Goal: Check status

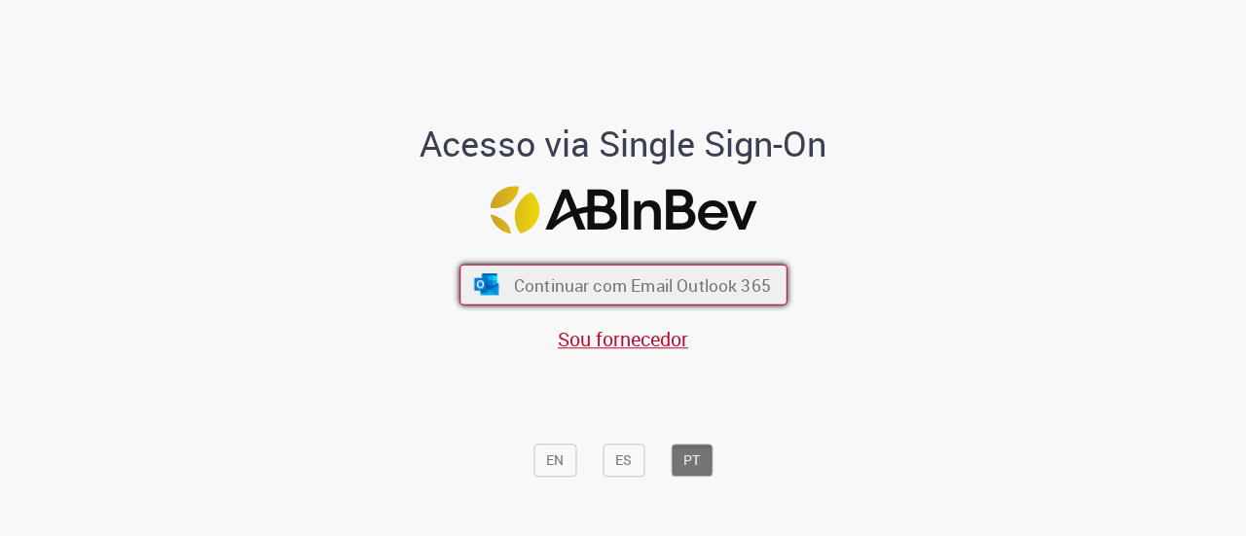
click at [718, 285] on span "Continuar com Email Outlook 365" at bounding box center [641, 284] width 257 height 22
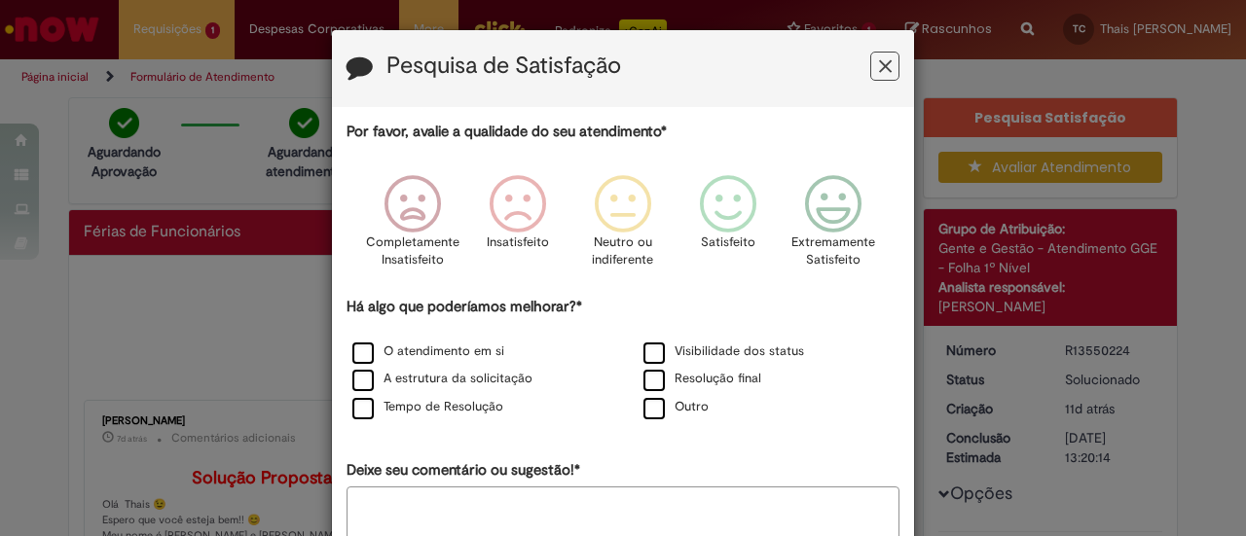
click at [884, 70] on icon "Feedback" at bounding box center [885, 66] width 13 height 20
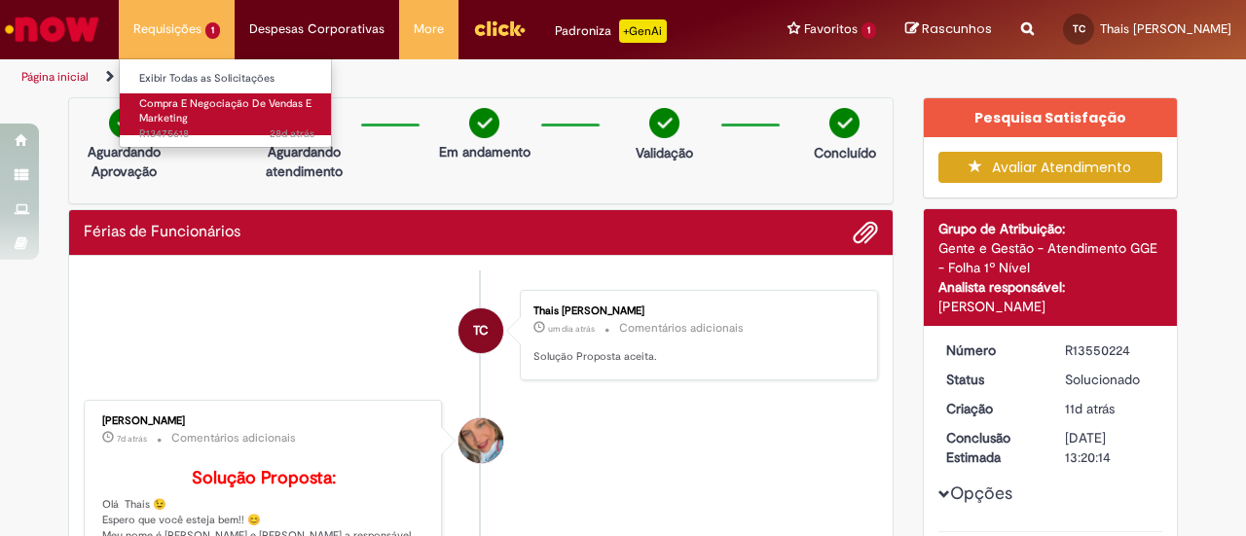
click at [177, 116] on span "Compra E Negociação De Vendas E Marketing" at bounding box center [225, 111] width 172 height 30
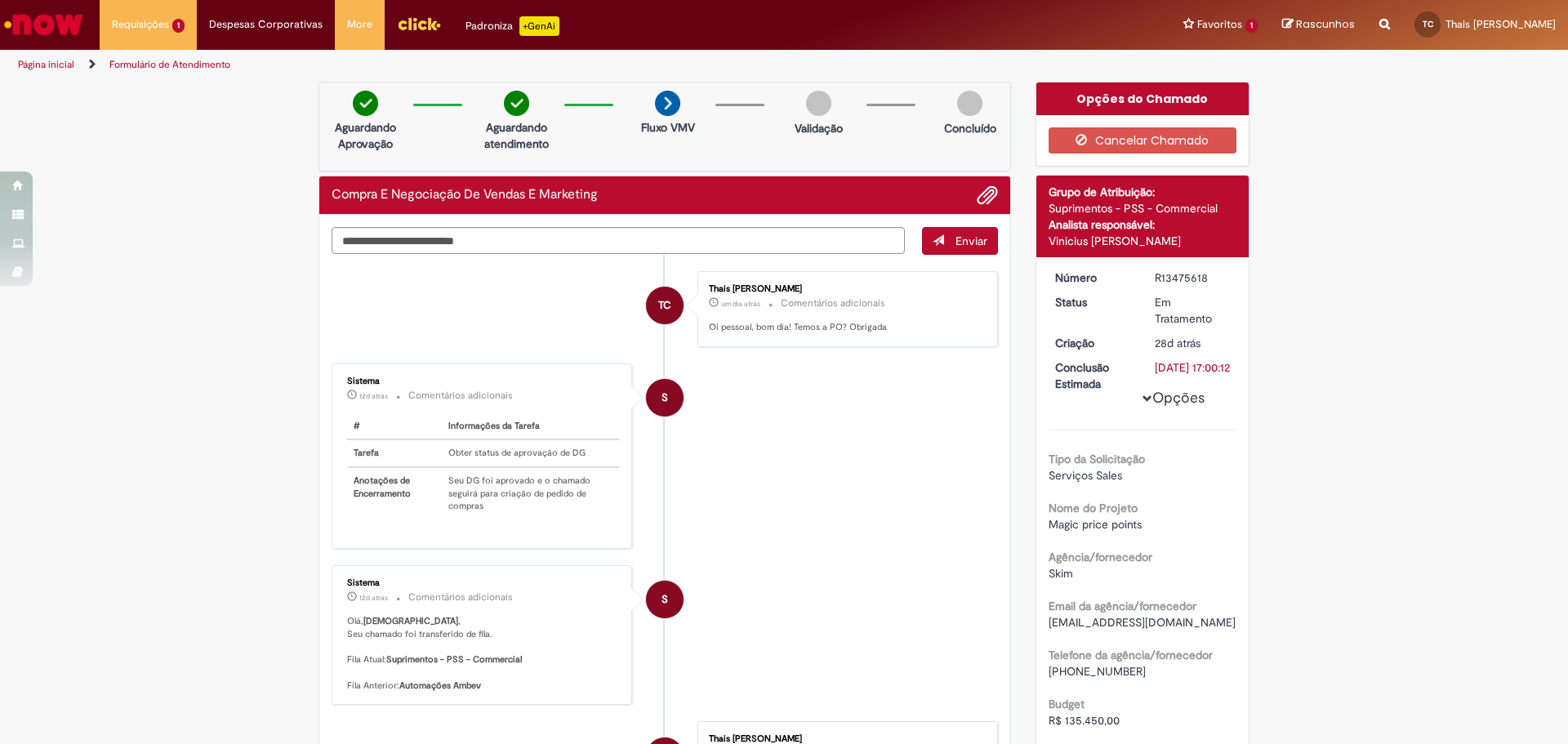
drag, startPoint x: 1203, startPoint y: 281, endPoint x: 1137, endPoint y: 270, distance: 66.9
click at [1044, 270] on dd "R13475618" at bounding box center [1193, 277] width 101 height 16
copy div "R13475618"
